Goal: Answer question/provide support

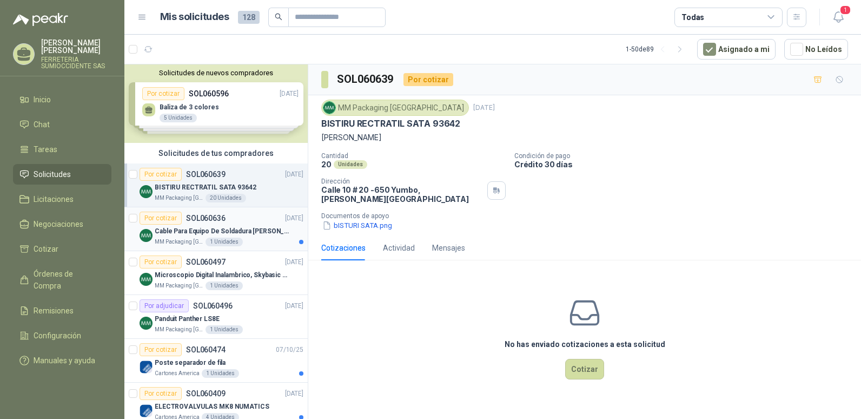
click at [203, 227] on p "Cable Para Equipo De Soldadura [PERSON_NAME]" at bounding box center [222, 231] width 135 height 10
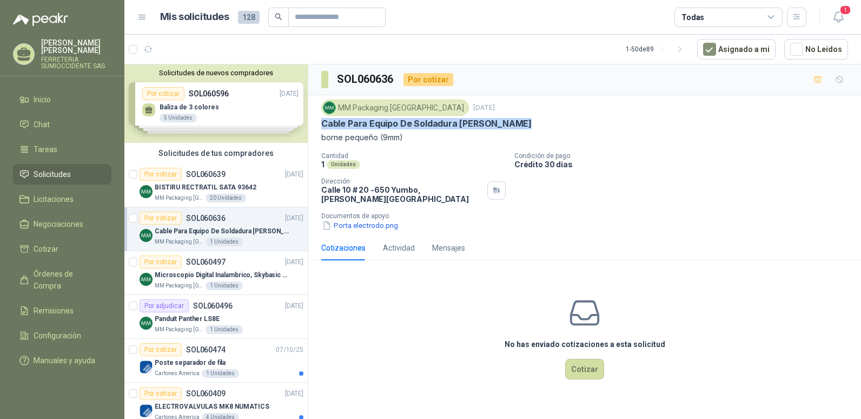
drag, startPoint x: 323, startPoint y: 122, endPoint x: 527, endPoint y: 121, distance: 204.0
click at [527, 121] on div "Cable Para Equipo De Soldadura [PERSON_NAME]" at bounding box center [584, 123] width 527 height 11
drag, startPoint x: 321, startPoint y: 137, endPoint x: 321, endPoint y: 124, distance: 13.0
click at [321, 124] on div "MM Packaging [GEOGRAPHIC_DATA] [DATE] Cable Para Equipo De Soldadura Borne Delg…" at bounding box center [584, 165] width 553 height 140
copy p "Cable Para Equipo De Soldadura [PERSON_NAME]"
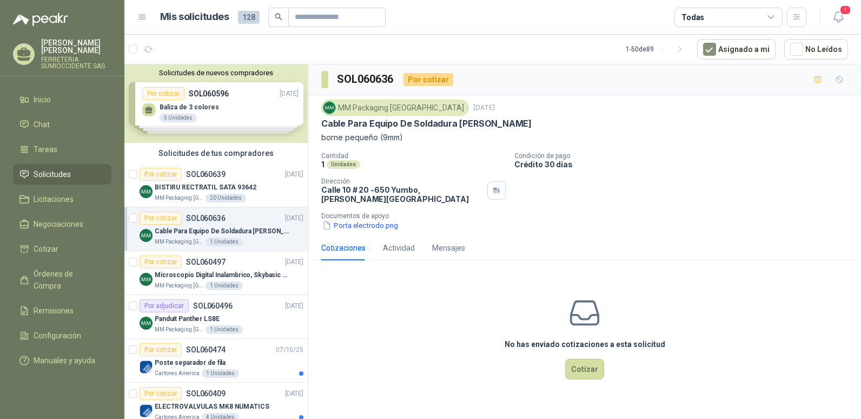
click at [397, 335] on div "No has enviado cotizaciones a esta solicitud Cotizar" at bounding box center [584, 338] width 553 height 138
click at [226, 189] on p "BISTIRU RECTRATIL SATA 93642" at bounding box center [206, 187] width 102 height 10
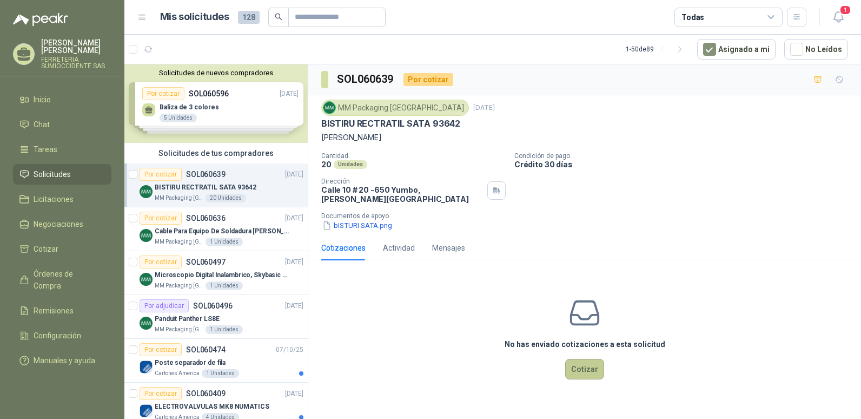
click at [583, 360] on button "Cotizar" at bounding box center [584, 369] width 39 height 21
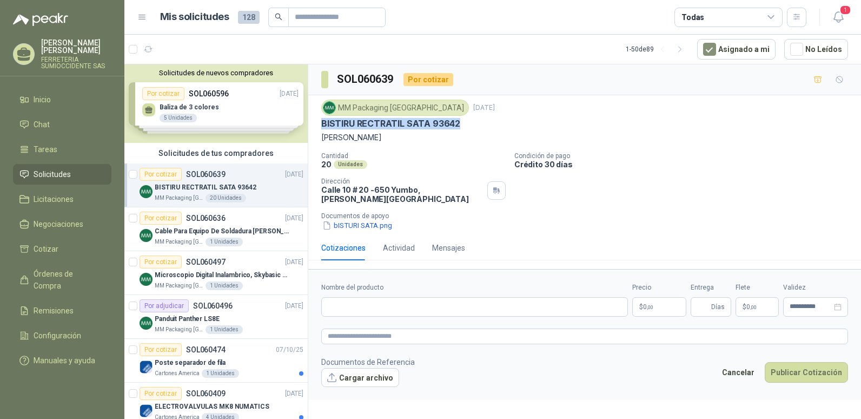
drag, startPoint x: 323, startPoint y: 123, endPoint x: 457, endPoint y: 126, distance: 134.2
click at [457, 126] on p "BISTIRU RECTRATIL SATA 93642" at bounding box center [390, 123] width 139 height 11
drag, startPoint x: 457, startPoint y: 126, endPoint x: 432, endPoint y: 123, distance: 25.6
copy p "BISTIRU RECTRATIL SATA 93642"
paste input "**********"
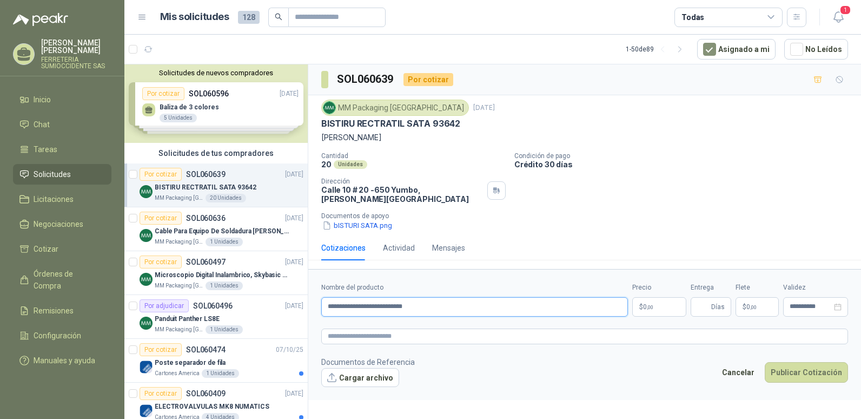
type input "**********"
click at [647, 304] on span ",00" at bounding box center [650, 307] width 6 height 6
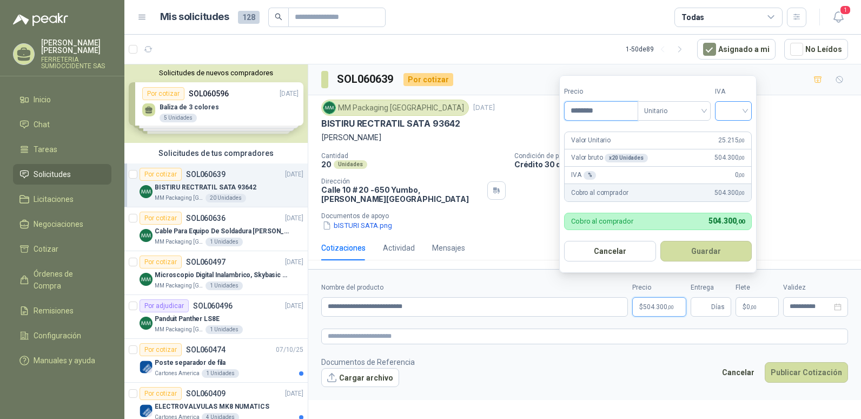
type input "********"
click at [745, 107] on input "search" at bounding box center [734, 110] width 24 height 16
click at [728, 131] on div "19%" at bounding box center [736, 133] width 20 height 12
click at [703, 255] on button "Guardar" at bounding box center [708, 251] width 93 height 21
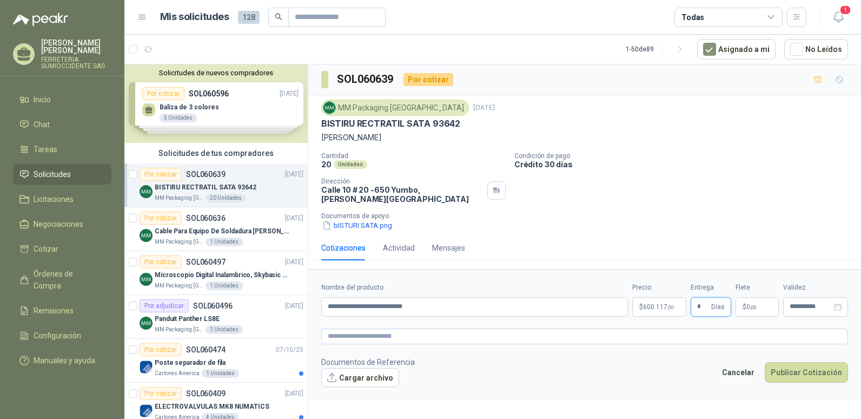
type input "*"
click at [765, 362] on button "Publicar Cotización" at bounding box center [806, 372] width 83 height 21
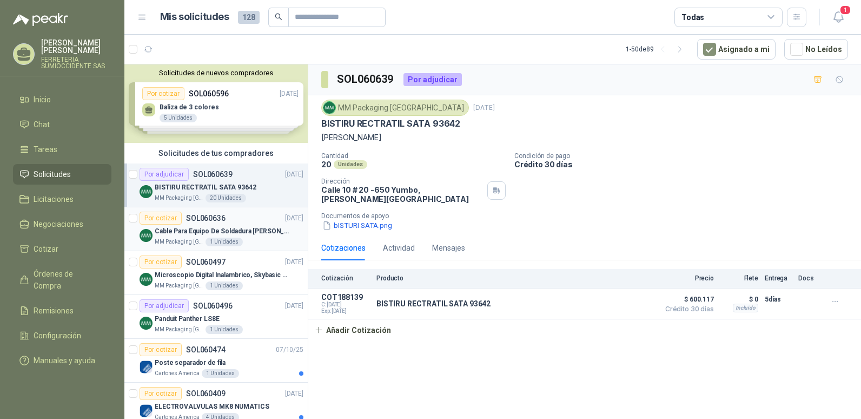
click at [208, 228] on p "Cable Para Equipo De Soldadura [PERSON_NAME]" at bounding box center [222, 231] width 135 height 10
